Goal: Task Accomplishment & Management: Manage account settings

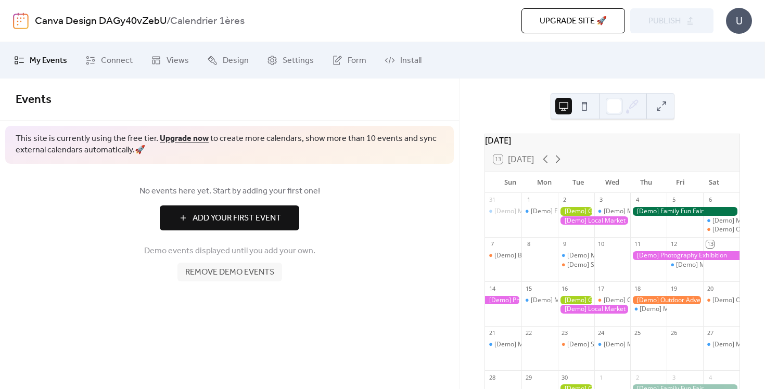
click at [734, 27] on div "U" at bounding box center [739, 21] width 26 height 26
click at [728, 37] on link "Account" at bounding box center [724, 46] width 58 height 21
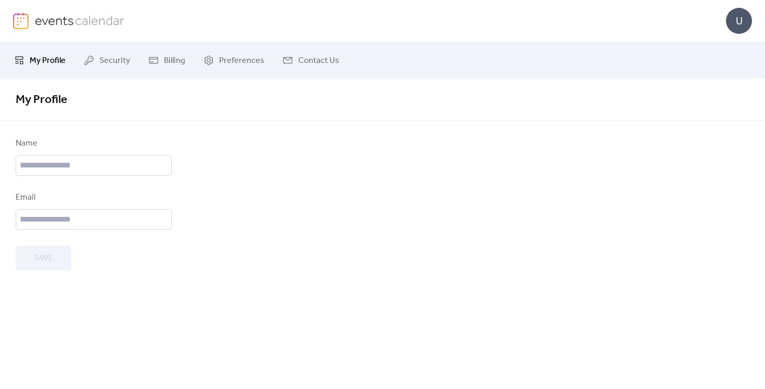
click at [42, 60] on span "My Profile" at bounding box center [48, 61] width 36 height 12
click at [202, 50] on link "Preferences" at bounding box center [234, 60] width 77 height 28
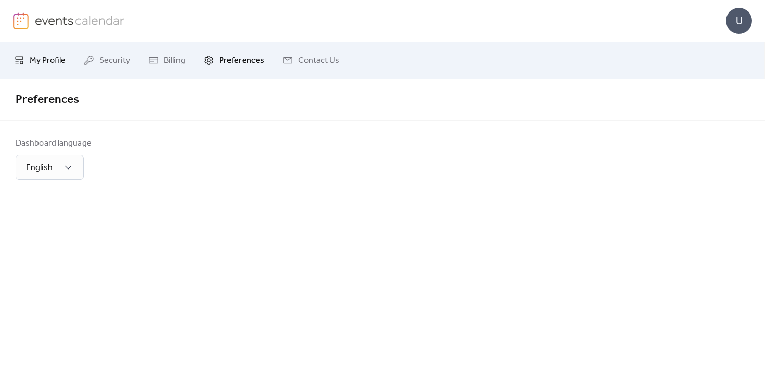
click at [27, 61] on link "My Profile" at bounding box center [39, 60] width 67 height 28
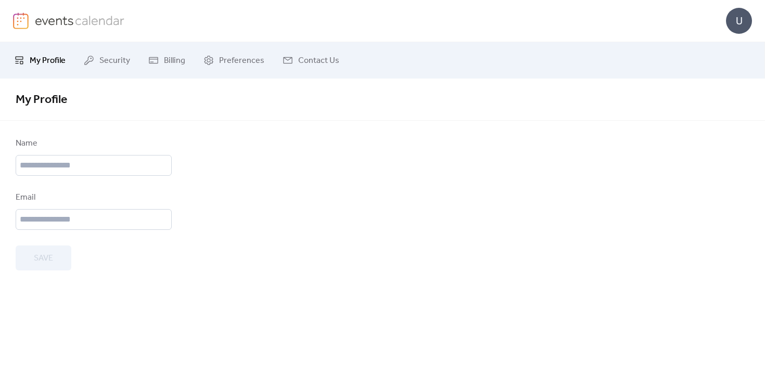
click at [50, 18] on img at bounding box center [80, 20] width 90 height 16
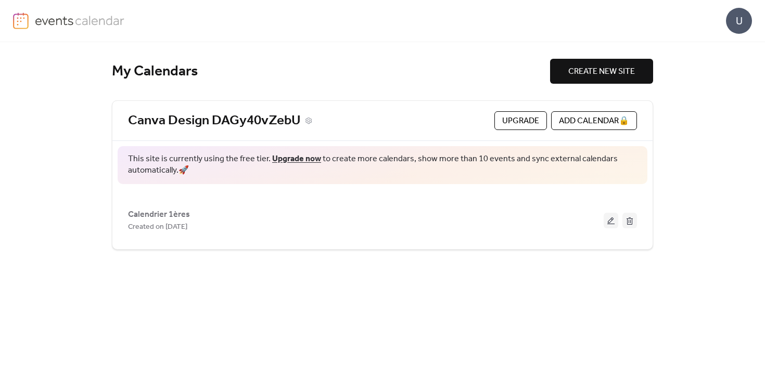
click at [269, 124] on link "Canva Design DAGy40vZebU" at bounding box center [214, 120] width 173 height 17
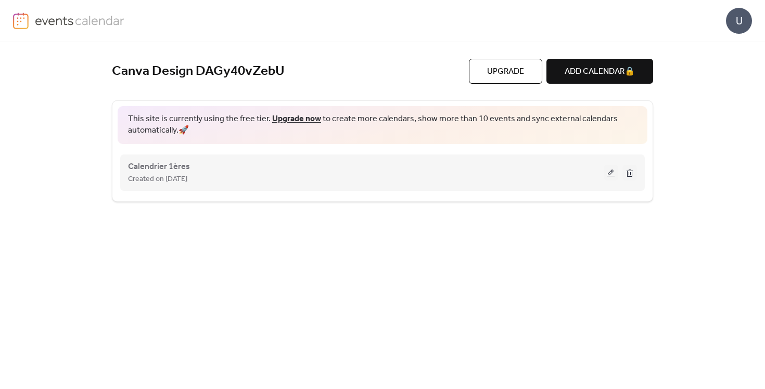
click at [628, 170] on button at bounding box center [629, 173] width 15 height 16
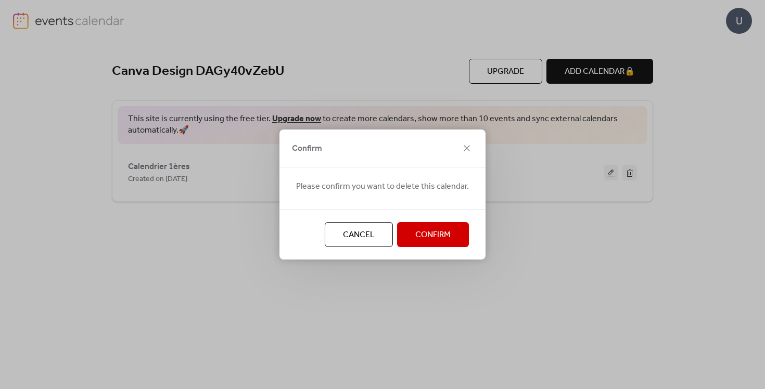
click at [449, 231] on button "Confirm" at bounding box center [433, 234] width 72 height 25
